Goal: Check status

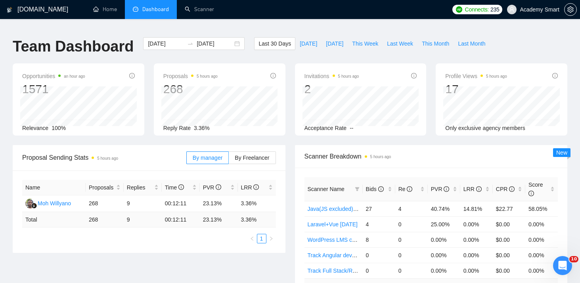
scroll to position [629, 0]
click at [197, 40] on input "[DATE]" at bounding box center [215, 43] width 36 height 9
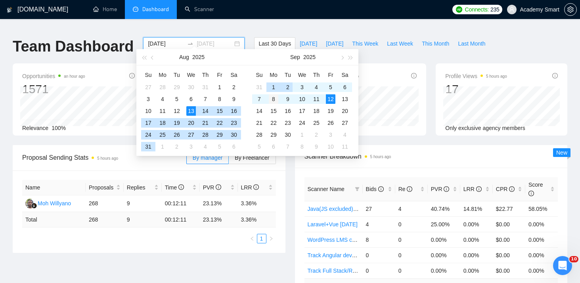
type input "[DATE]"
click at [275, 98] on div "8" at bounding box center [274, 99] width 10 height 10
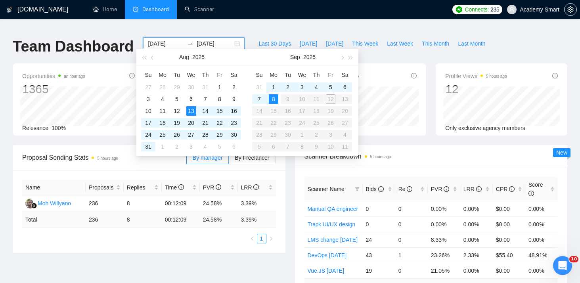
click at [331, 96] on table "Su Mo Tu We Th Fr Sa 31 1 2 3 4 5 6 7 8 9 10 11 12 13 14 15 16 17 18 19 20 21 2…" at bounding box center [302, 111] width 100 height 84
click at [328, 100] on table "Su Mo Tu We Th Fr Sa 31 1 2 3 4 5 6 7 8 9 10 11 12 13 14 15 16 17 18 19 20 21 2…" at bounding box center [302, 111] width 100 height 84
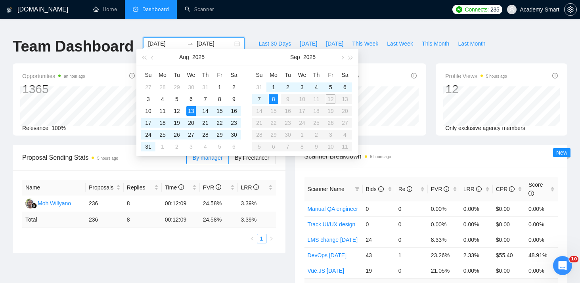
click at [328, 100] on table "Su Mo Tu We Th Fr Sa 31 1 2 3 4 5 6 7 8 9 10 11 12 13 14 15 16 17 18 19 20 21 2…" at bounding box center [302, 111] width 100 height 84
click at [272, 97] on div "8" at bounding box center [274, 99] width 10 height 10
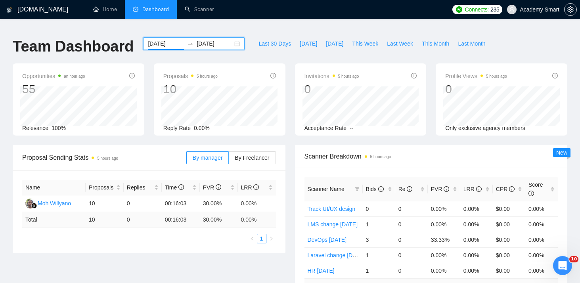
click at [188, 40] on div at bounding box center [190, 43] width 13 height 6
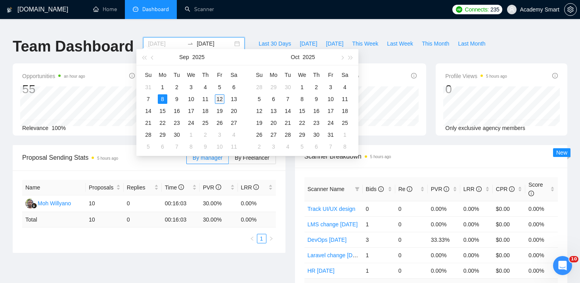
type input "[DATE]"
click at [220, 97] on div "12" at bounding box center [220, 99] width 10 height 10
type input "[DATE]"
click at [160, 98] on table "Su Mo Tu We Th Fr Sa 31 1 2 3 4 5 6 7 8 9 10 11 12 13 14 15 16 17 18 19 20 21 2…" at bounding box center [191, 111] width 100 height 84
click at [163, 98] on table "Su Mo Tu We Th Fr Sa 31 1 2 3 4 5 6 7 8 9 10 11 12 13 14 15 16 17 18 19 20 21 2…" at bounding box center [191, 111] width 100 height 84
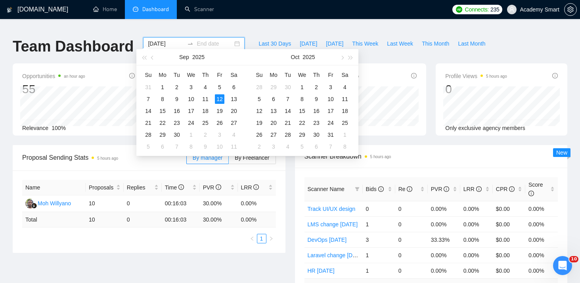
click at [158, 39] on input "[DATE]" at bounding box center [166, 43] width 36 height 9
type input "[DATE]"
click at [160, 98] on div "8" at bounding box center [163, 99] width 10 height 10
type input "[DATE]"
click at [219, 99] on div "12" at bounding box center [220, 99] width 10 height 10
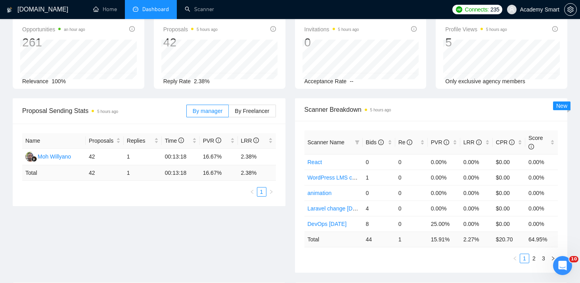
scroll to position [60, 0]
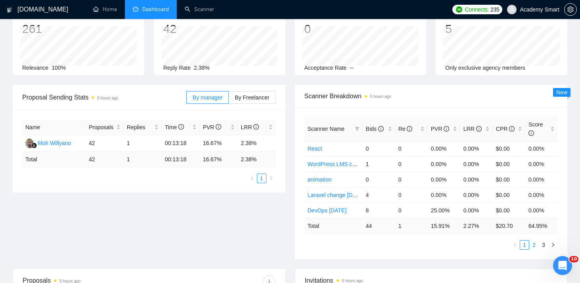
click at [536, 241] on link "2" at bounding box center [534, 245] width 9 height 9
click at [545, 241] on link "3" at bounding box center [543, 245] width 9 height 9
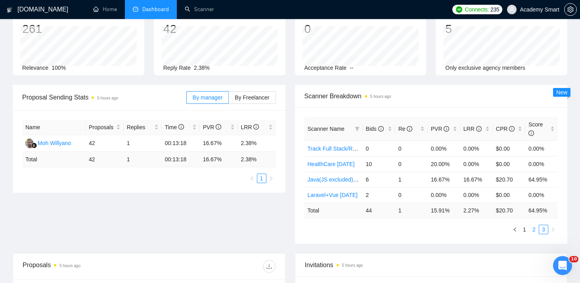
click at [532, 225] on link "2" at bounding box center [534, 229] width 9 height 9
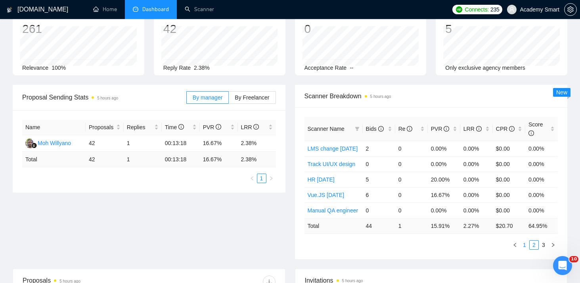
click at [524, 241] on link "1" at bounding box center [524, 245] width 9 height 9
click at [535, 241] on link "2" at bounding box center [534, 245] width 9 height 9
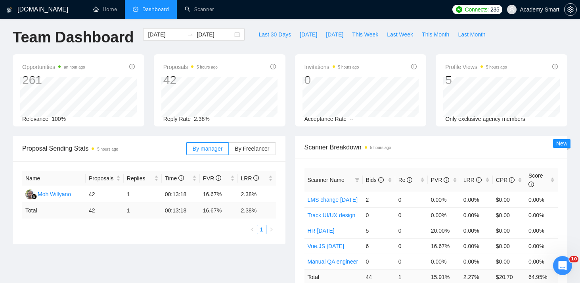
scroll to position [0, 0]
